Goal: Task Accomplishment & Management: Manage account settings

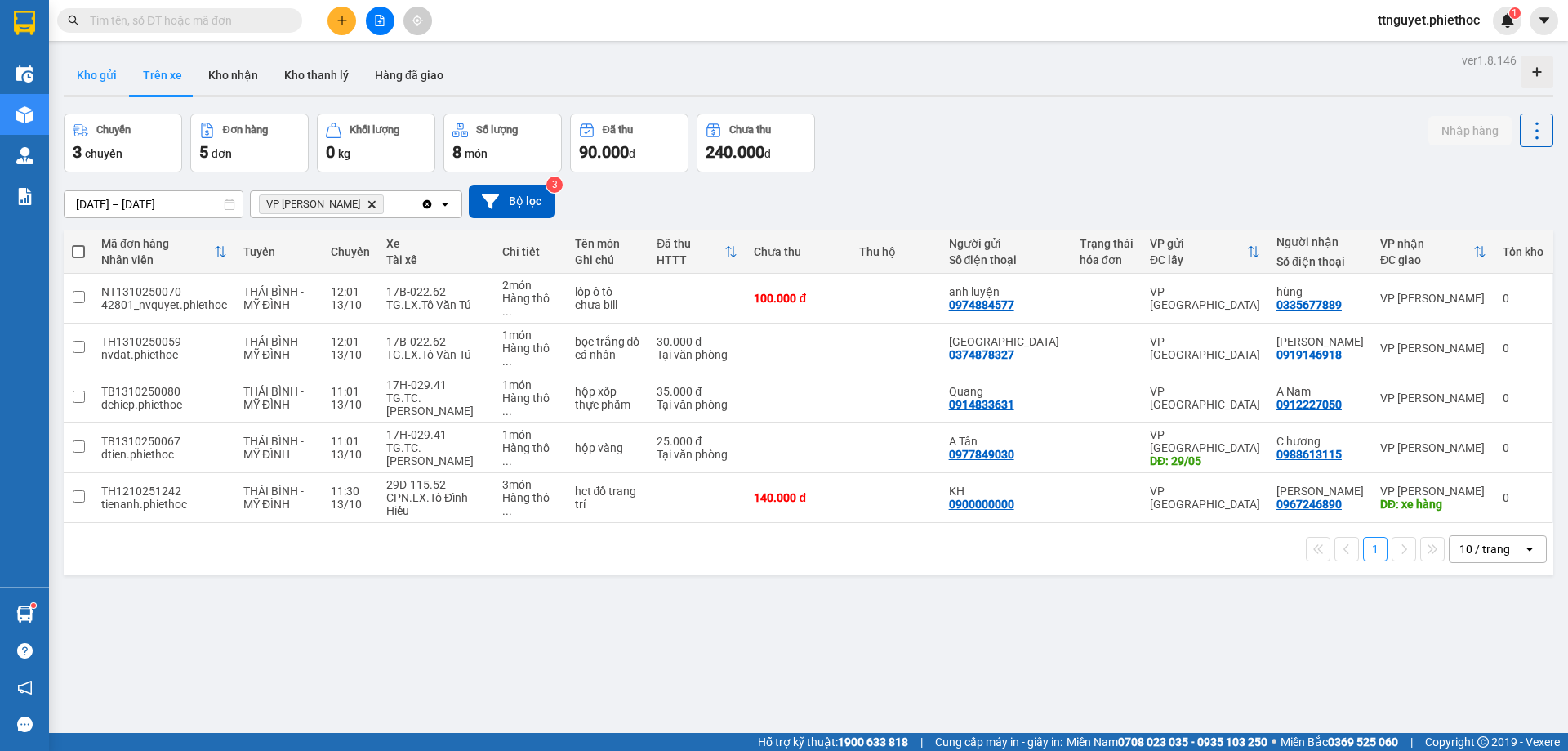
click at [91, 82] on button "Kho gửi" at bounding box center [97, 75] width 66 height 40
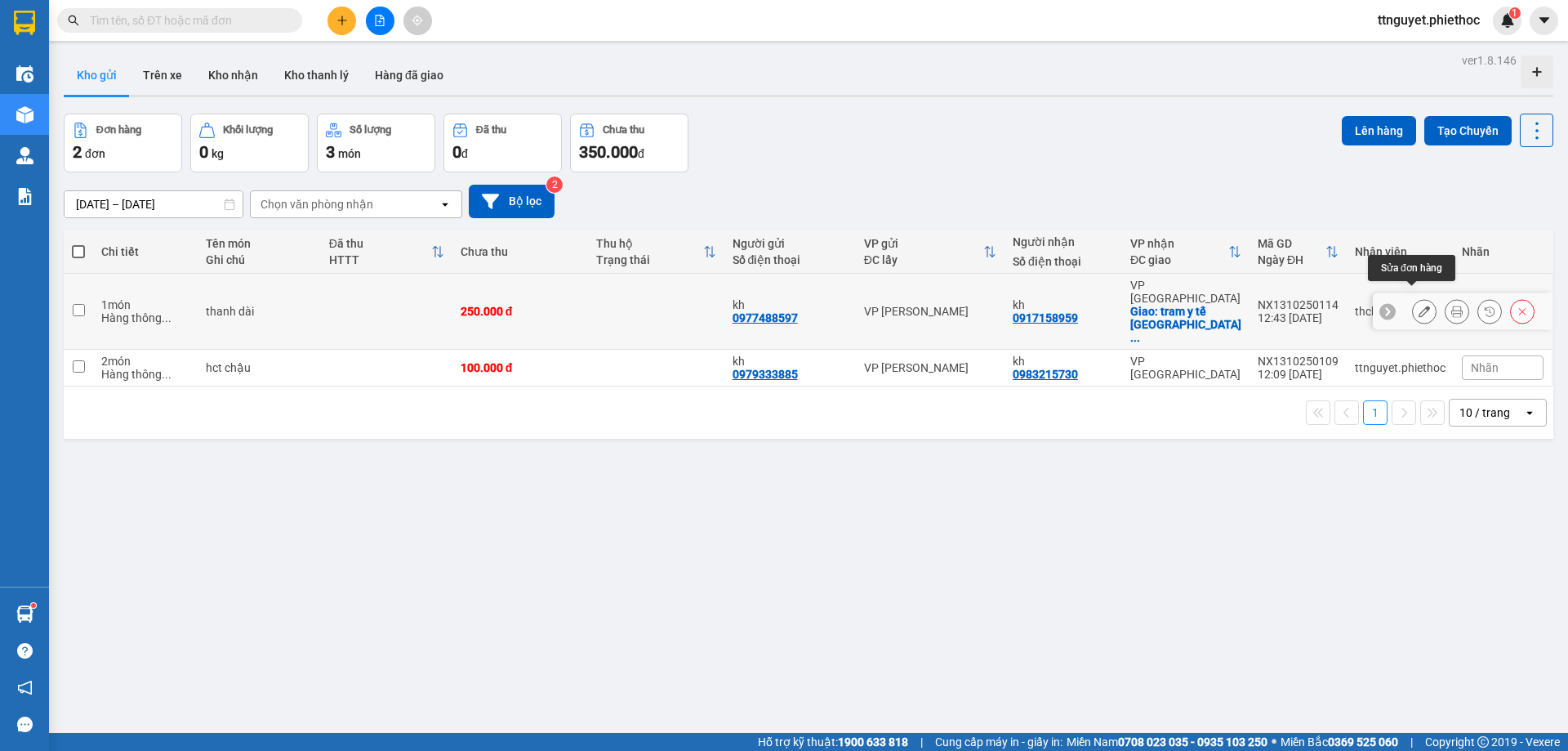
click at [1419, 306] on icon at bounding box center [1424, 311] width 11 height 11
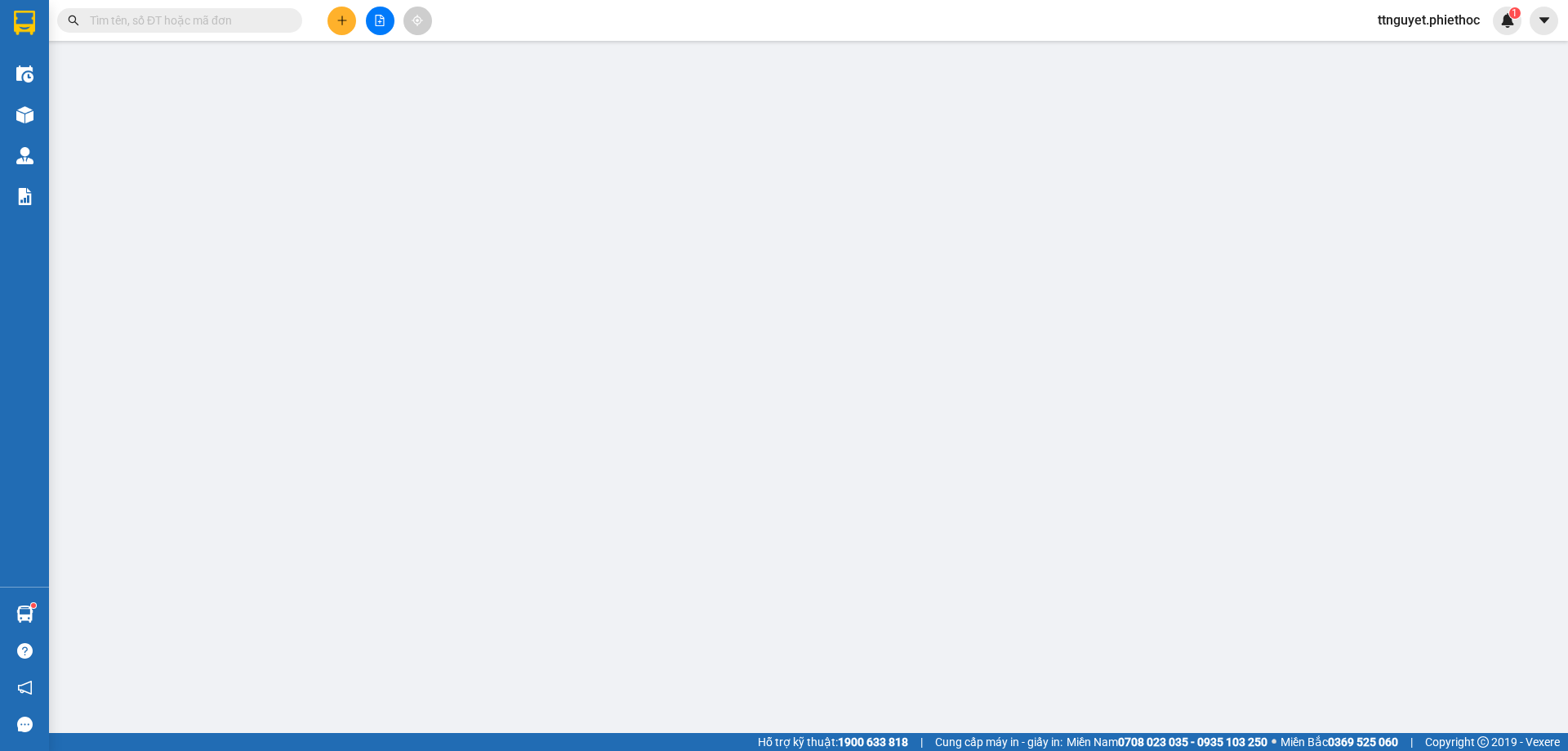
type input "0977488597"
type input "kh"
type input "0917158959"
type input "kh"
checkbox input "true"
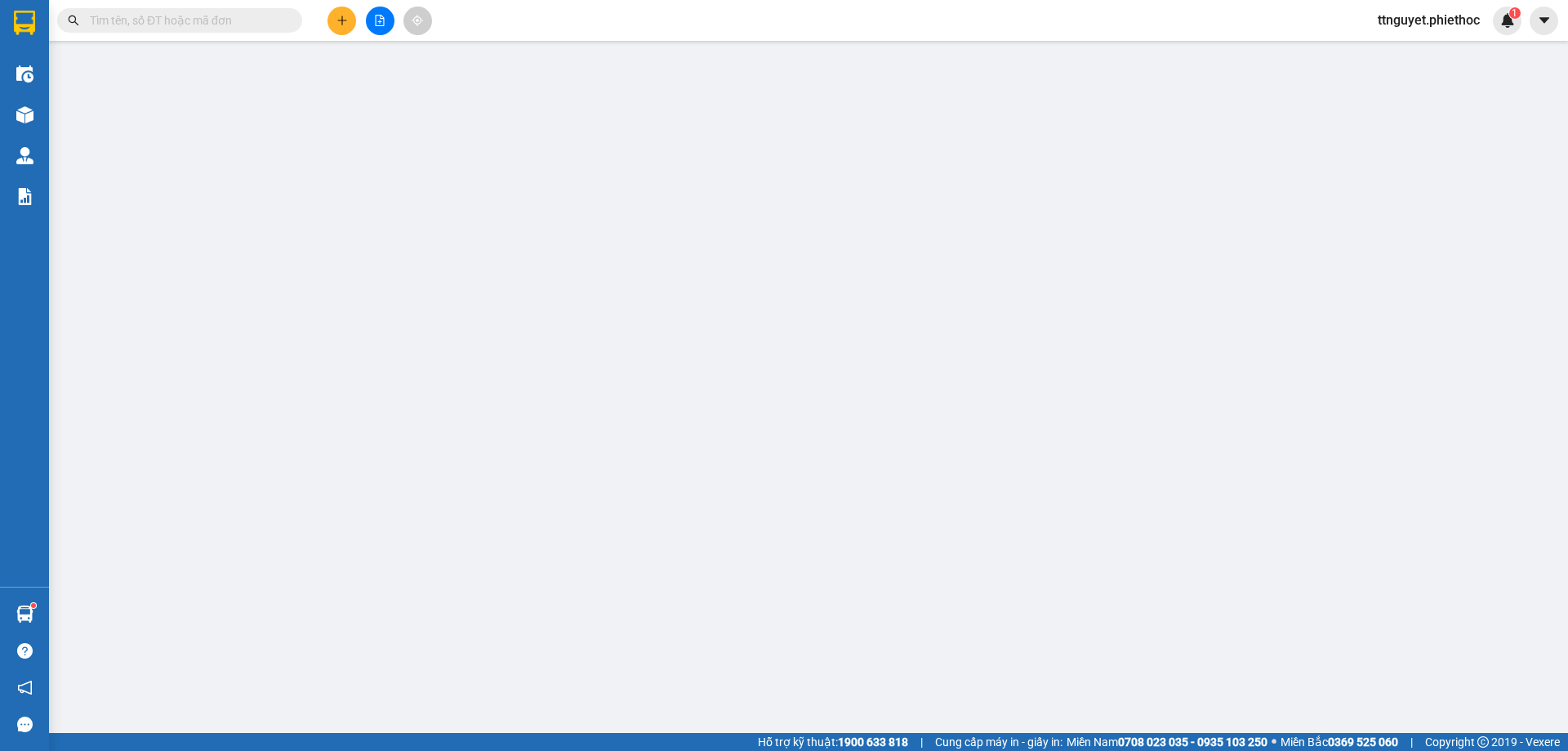
type input "tram y tế [GEOGRAPHIC_DATA]"
type input "0"
type input "250.000"
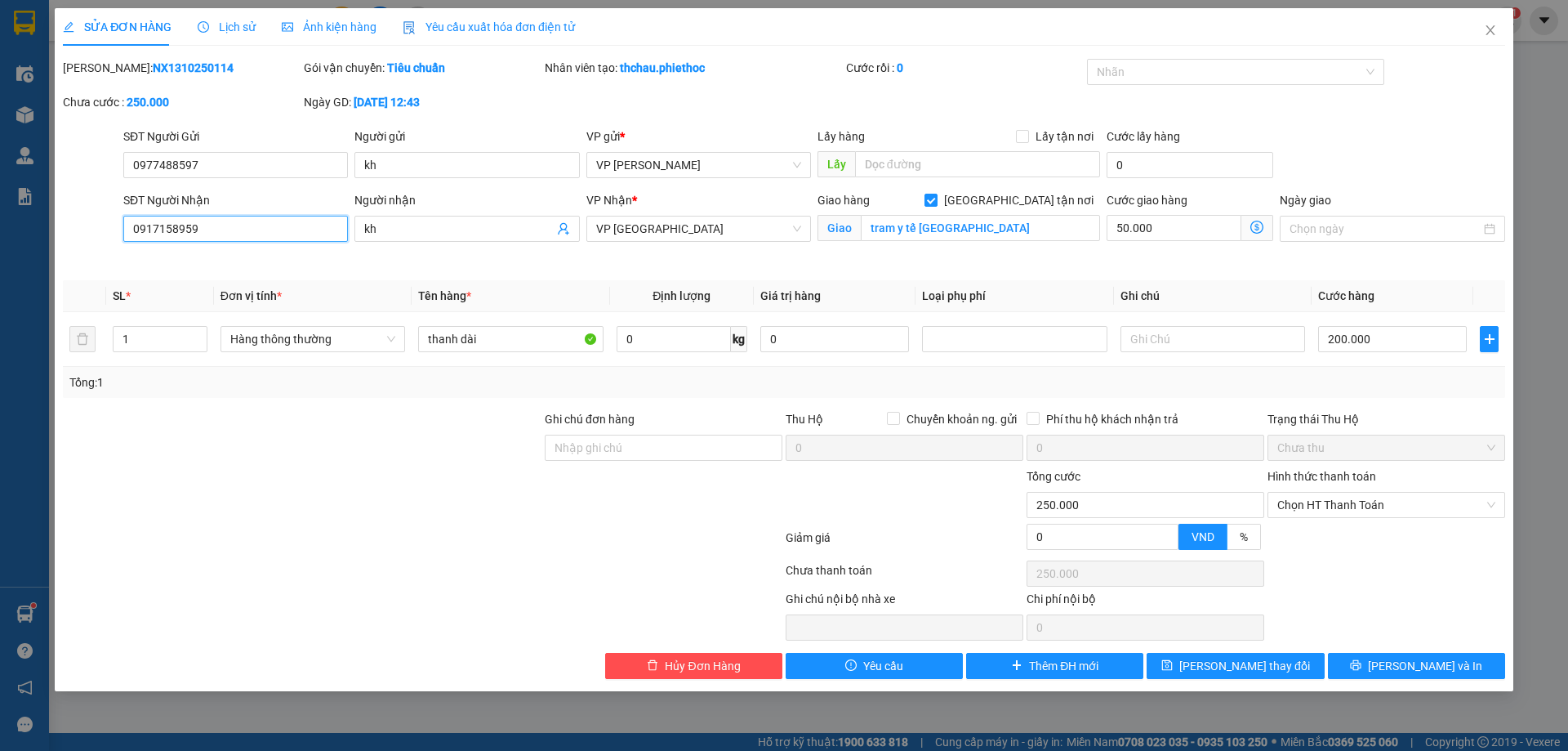
click at [156, 226] on input "0917158959" at bounding box center [236, 228] width 225 height 26
type input "0915158959"
click at [1235, 658] on span "[PERSON_NAME] thay đổi" at bounding box center [1245, 666] width 131 height 18
